Goal: Information Seeking & Learning: Learn about a topic

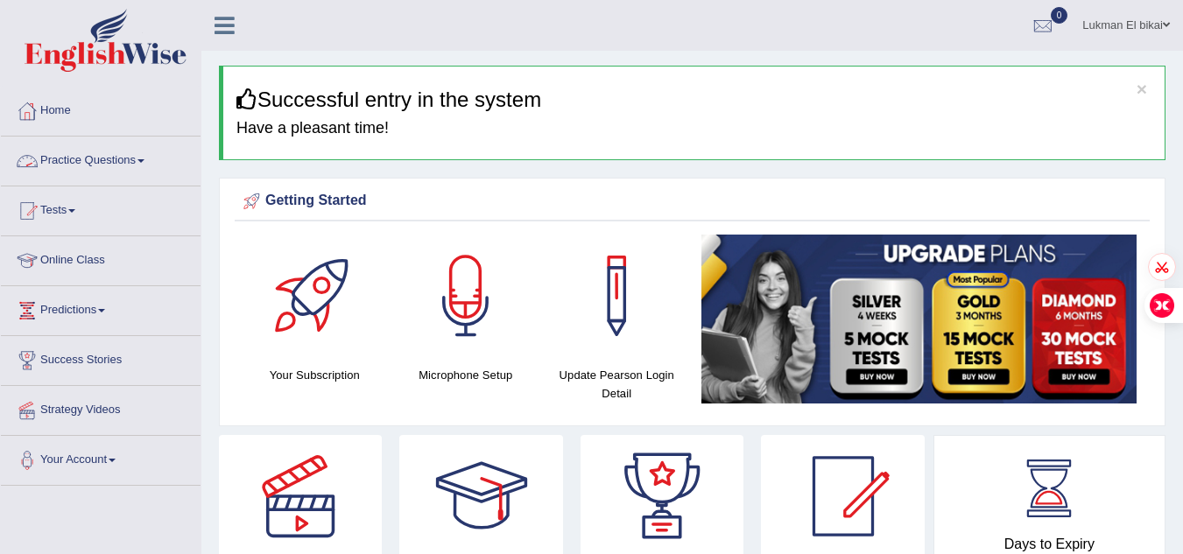
click at [103, 150] on link "Practice Questions" at bounding box center [101, 159] width 200 height 44
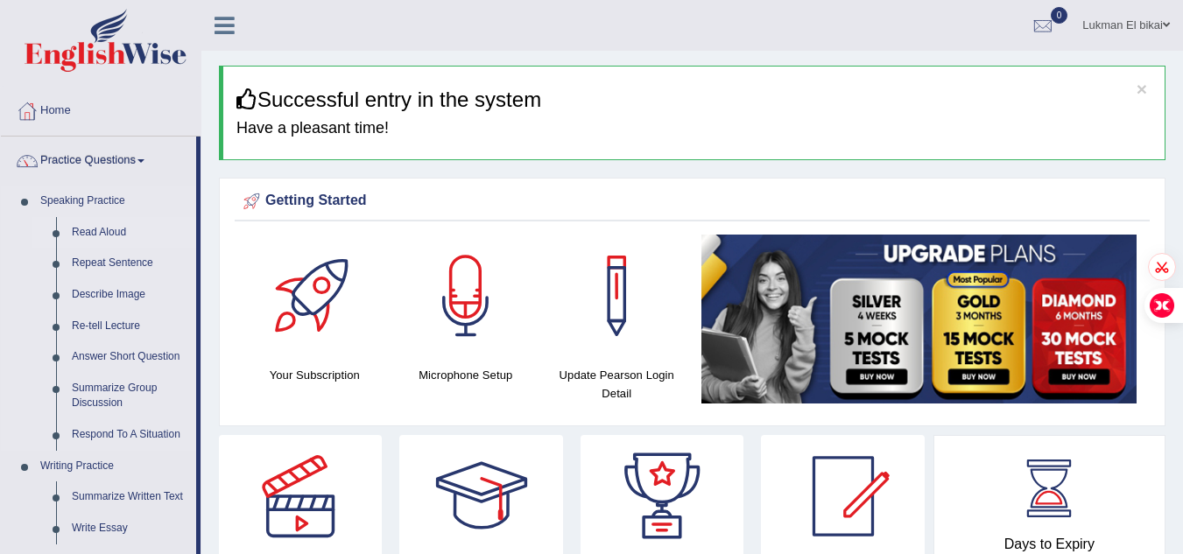
click at [99, 228] on link "Read Aloud" at bounding box center [130, 233] width 132 height 32
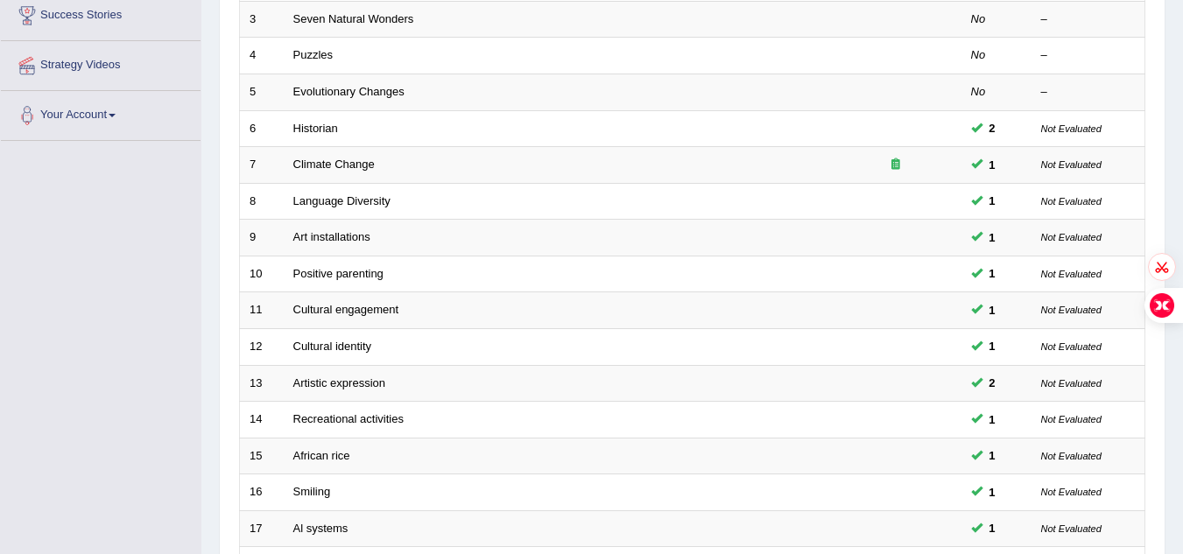
scroll to position [343, 0]
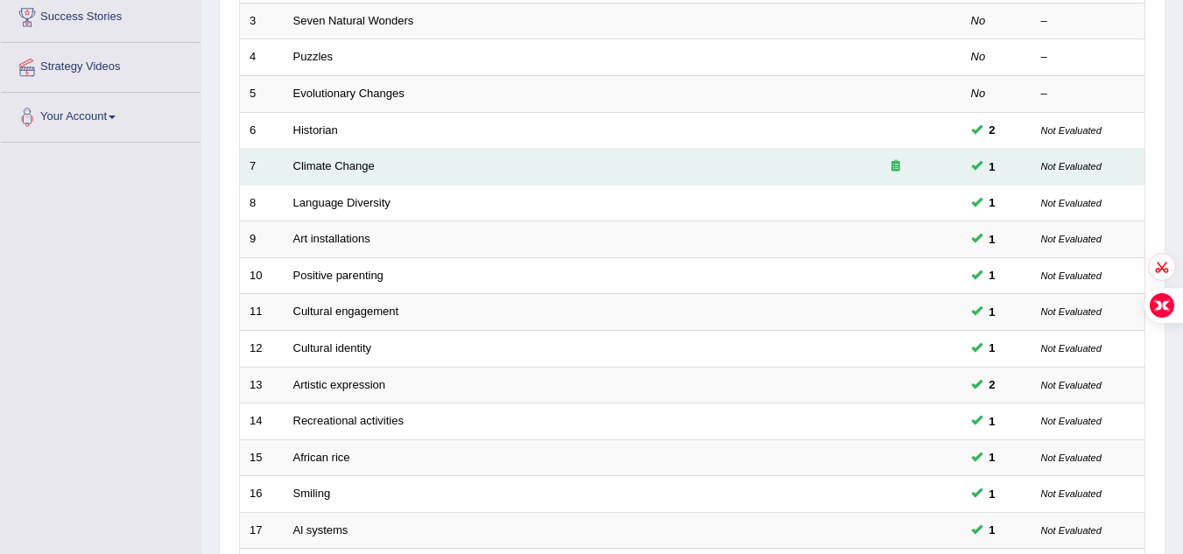
click at [897, 170] on icon at bounding box center [896, 165] width 9 height 11
click at [338, 166] on link "Climate Change" at bounding box center [333, 165] width 81 height 13
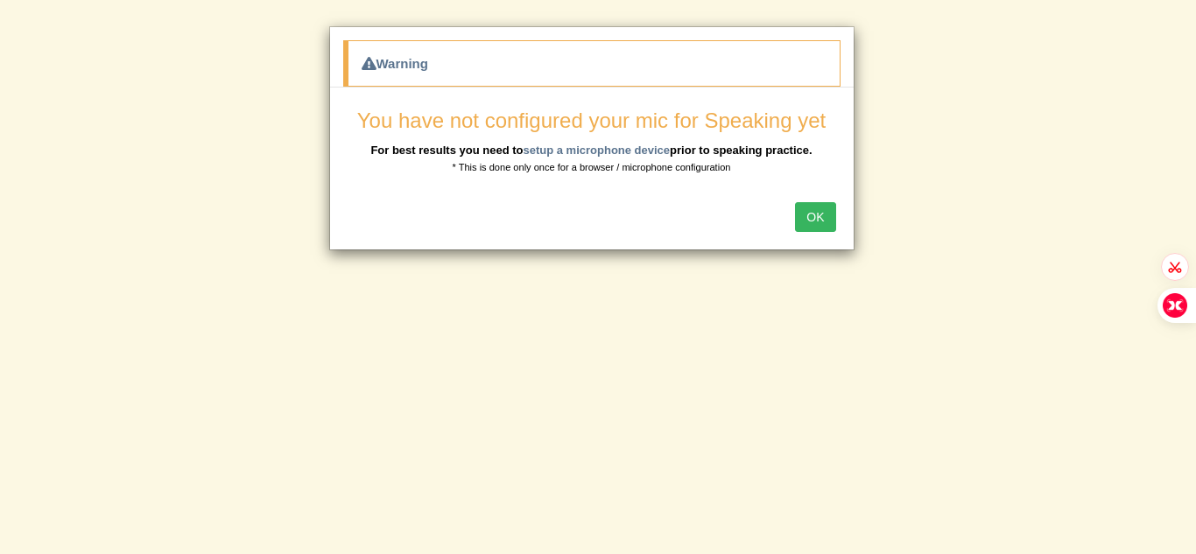
click at [820, 217] on button "OK" at bounding box center [815, 217] width 40 height 30
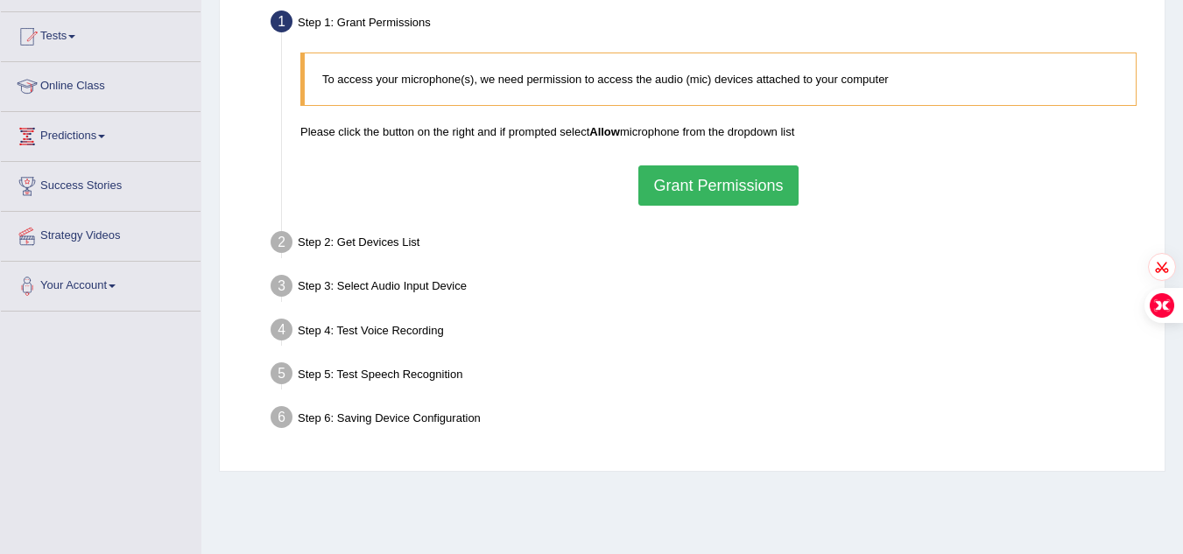
scroll to position [170, 0]
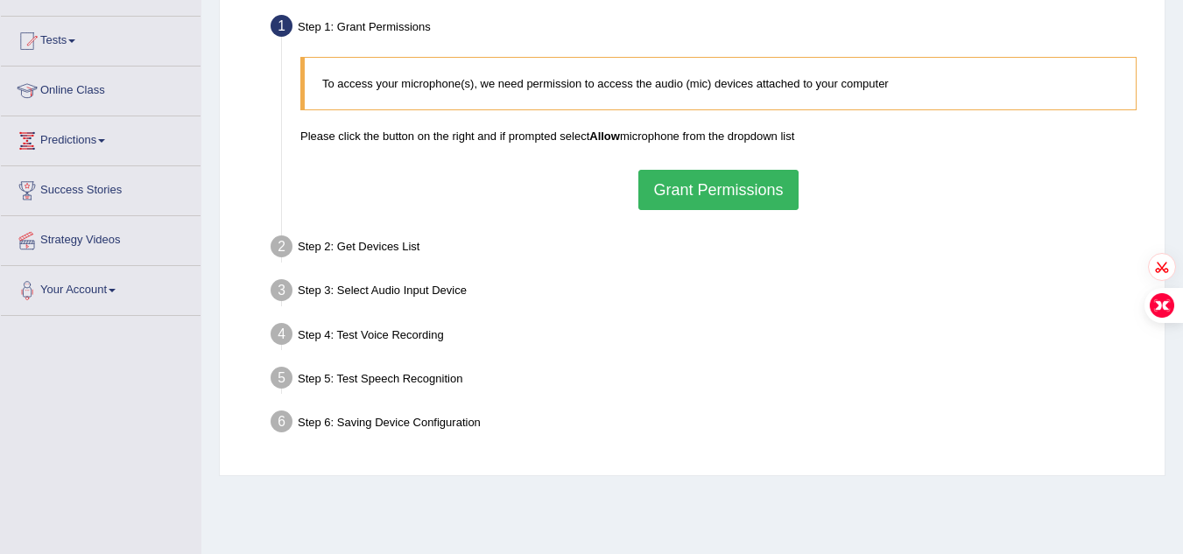
click at [720, 179] on button "Grant Permissions" at bounding box center [717, 190] width 159 height 40
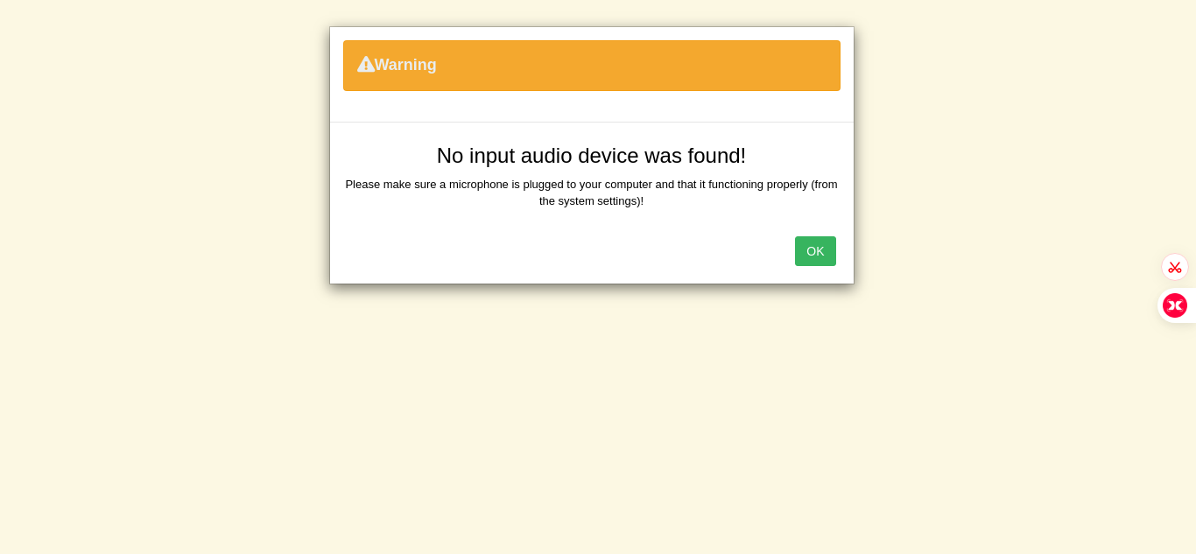
click at [809, 246] on button "OK" at bounding box center [815, 251] width 40 height 30
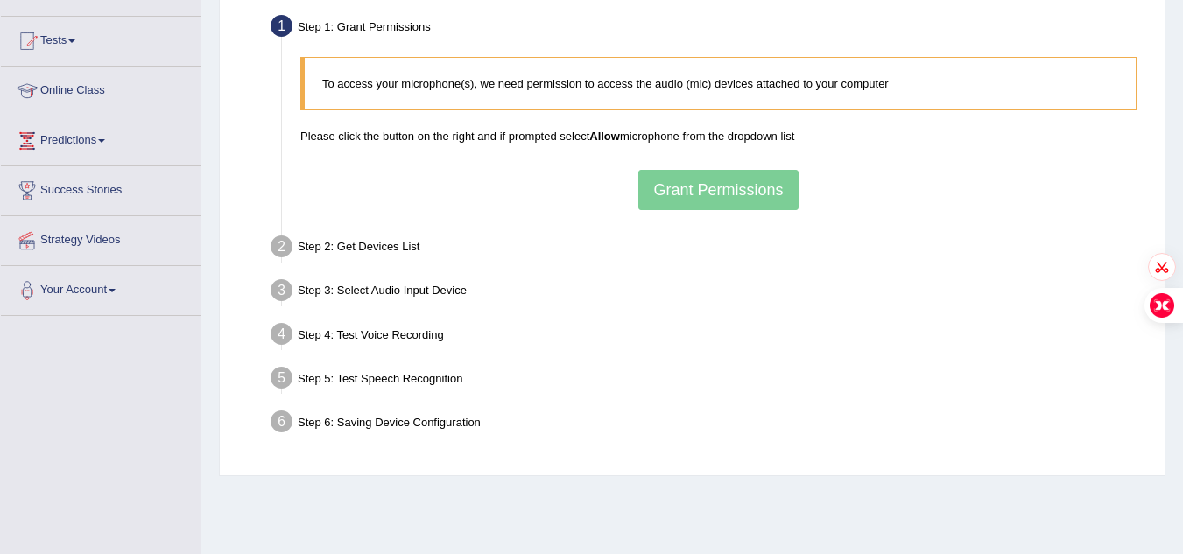
click at [675, 187] on div "To access your microphone(s), we need permission to access the audio (mic) devi…" at bounding box center [719, 133] width 854 height 171
click at [710, 201] on div "To access your microphone(s), we need permission to access the audio (mic) devi…" at bounding box center [719, 133] width 854 height 171
click at [720, 189] on div "To access your microphone(s), we need permission to access the audio (mic) devi…" at bounding box center [719, 133] width 854 height 171
